Goal: Navigation & Orientation: Find specific page/section

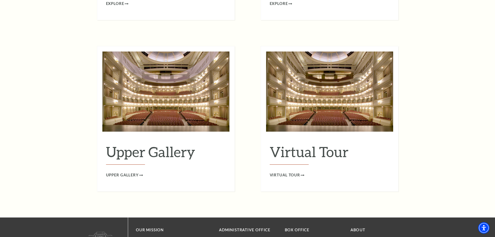
scroll to position [831, 0]
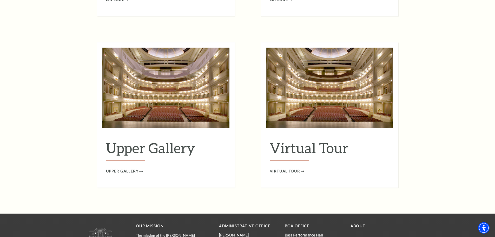
click at [127, 168] on span "Upper Gallery" at bounding box center [122, 171] width 33 height 7
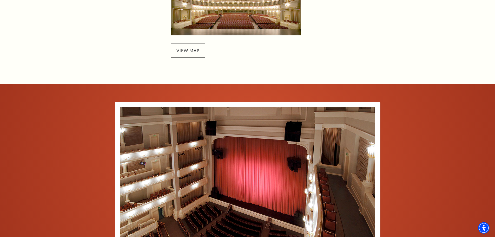
scroll to position [180, 0]
